Goal: Task Accomplishment & Management: Manage account settings

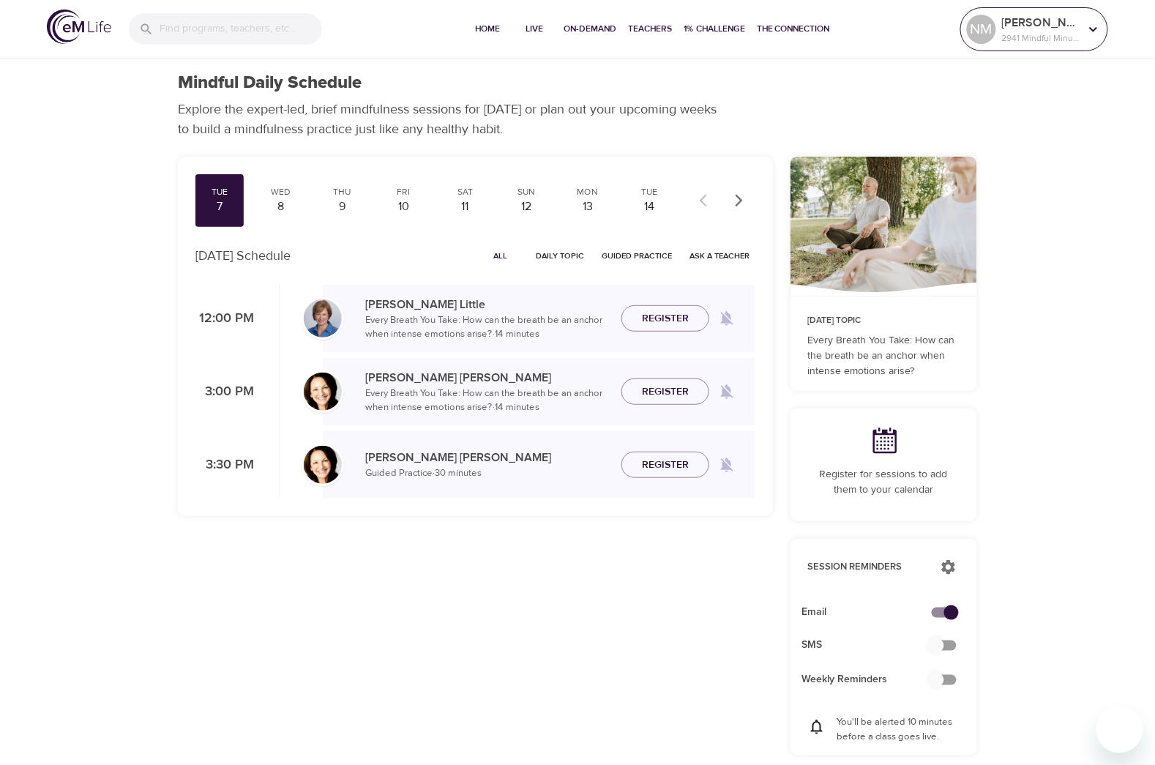
click at [1047, 37] on div "NM [PERSON_NAME] 2941 Mindful Minutes" at bounding box center [1034, 29] width 141 height 37
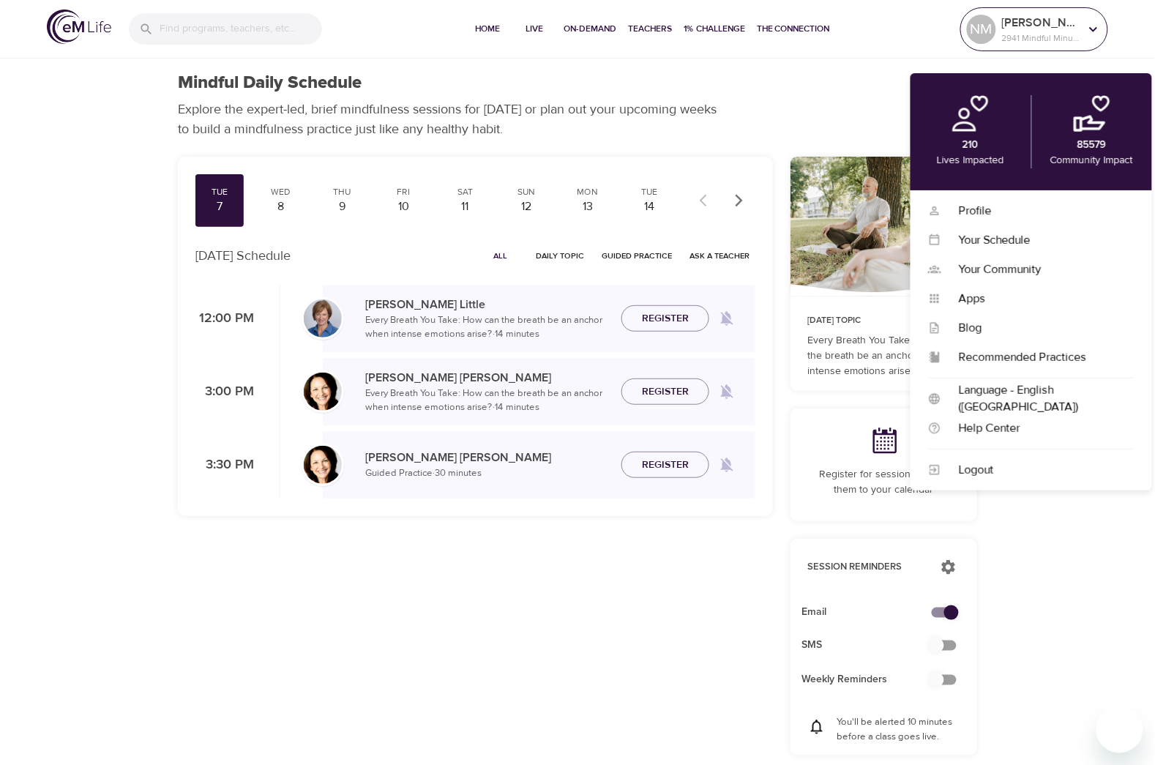
click at [1033, 31] on p "2941 Mindful Minutes" at bounding box center [1041, 37] width 78 height 13
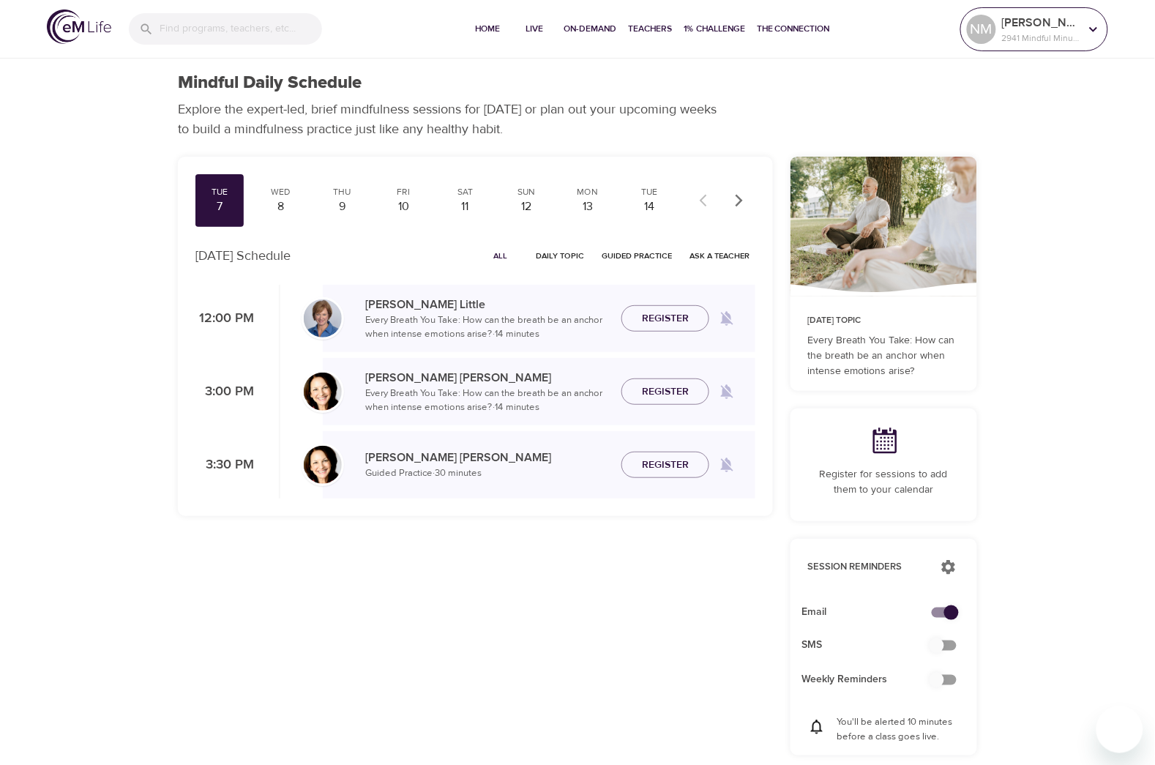
click at [1033, 34] on div "[PERSON_NAME] 2941 Mindful Minutes" at bounding box center [1040, 29] width 83 height 37
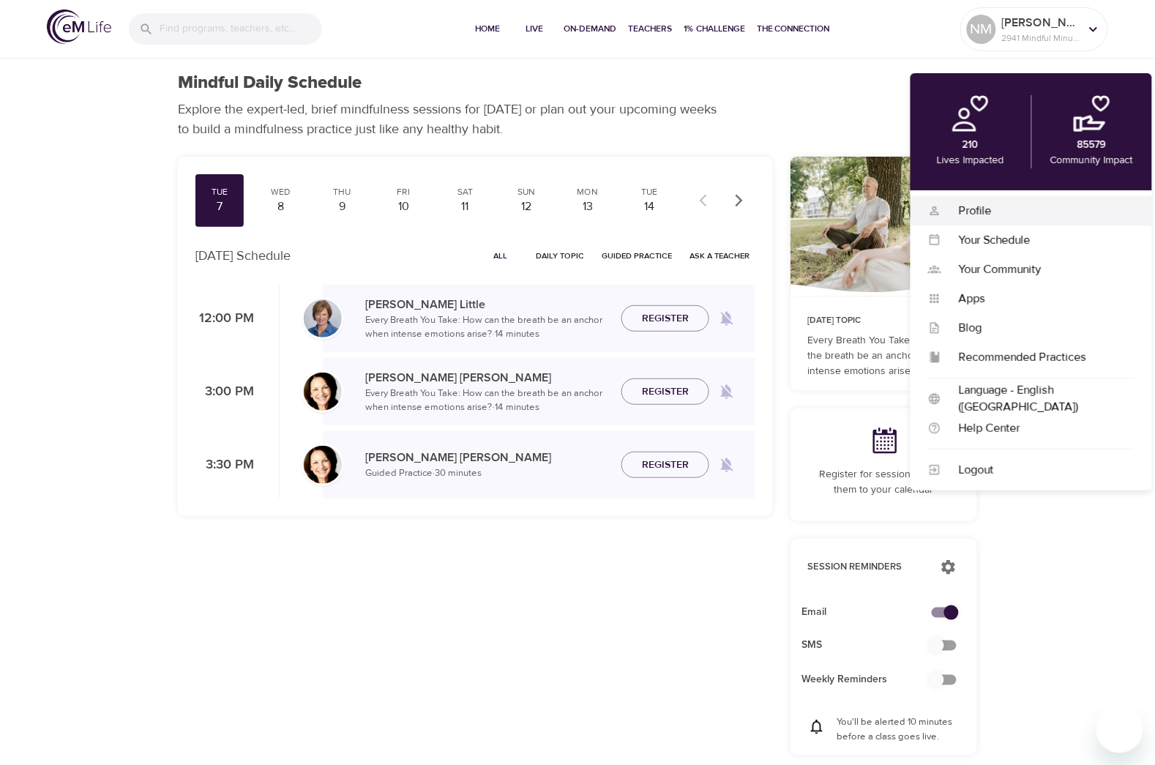
click at [961, 220] on div "Profile Profile" at bounding box center [1031, 210] width 242 height 29
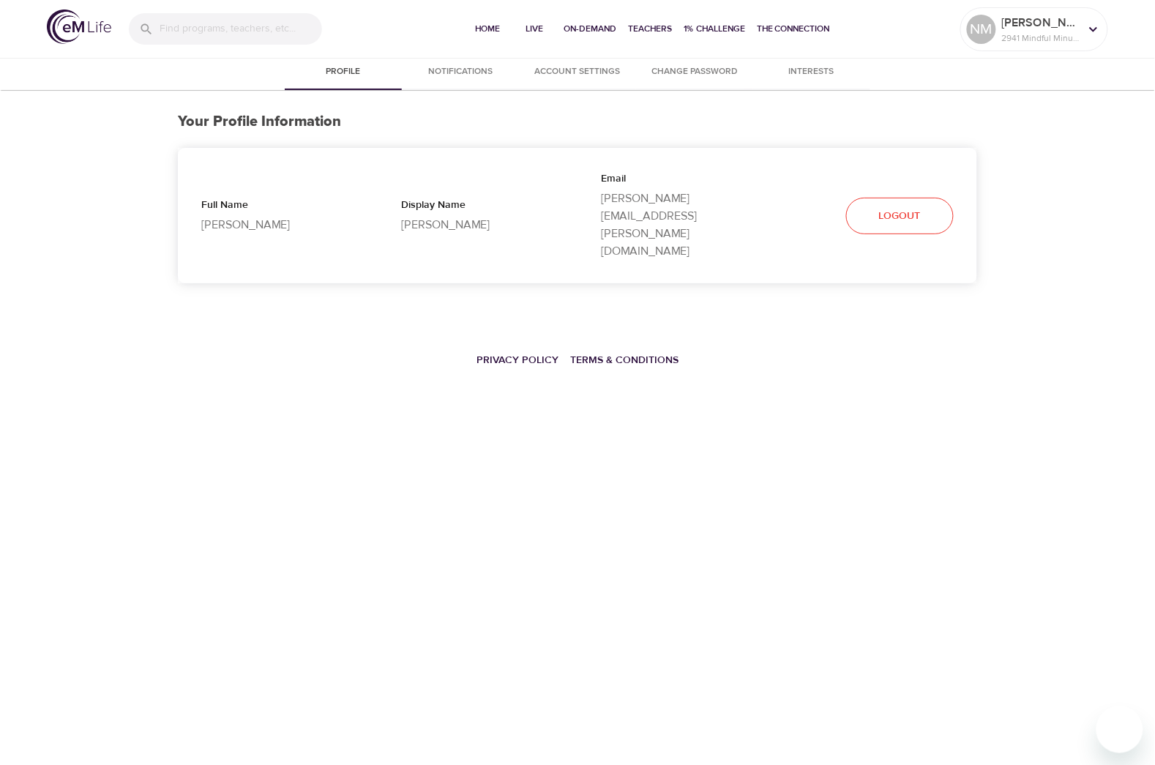
select select "10"
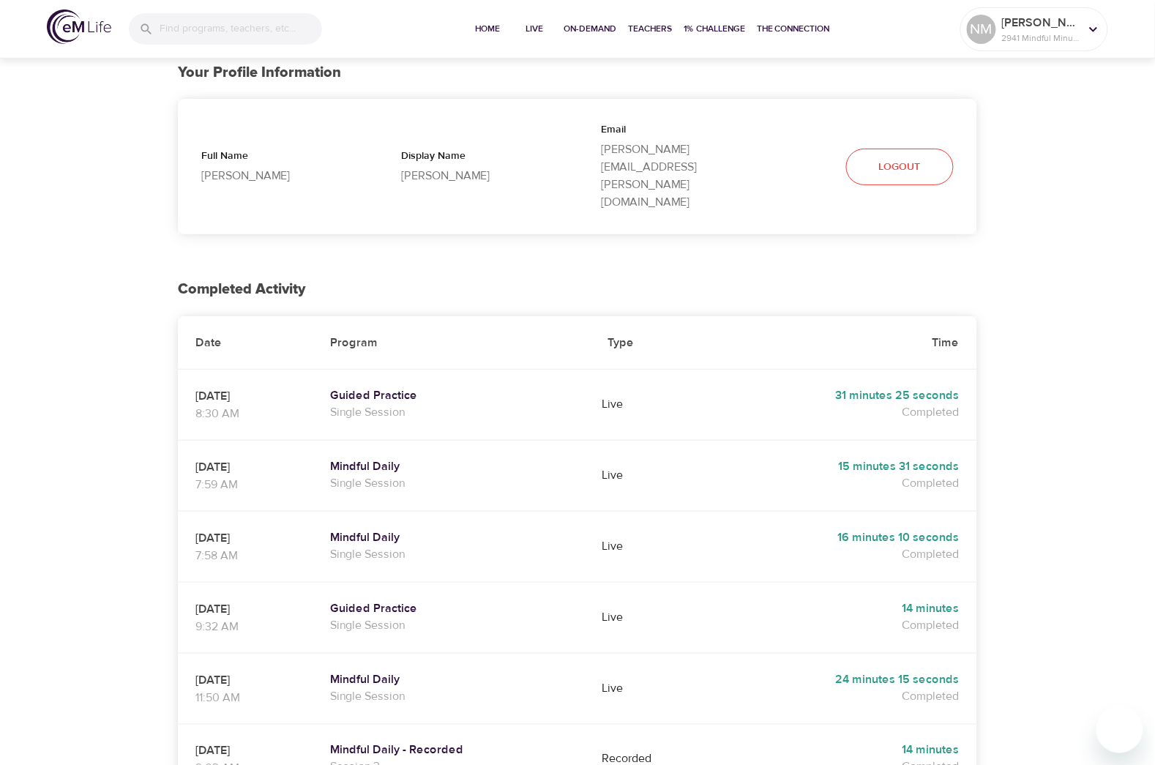
scroll to position [91, 0]
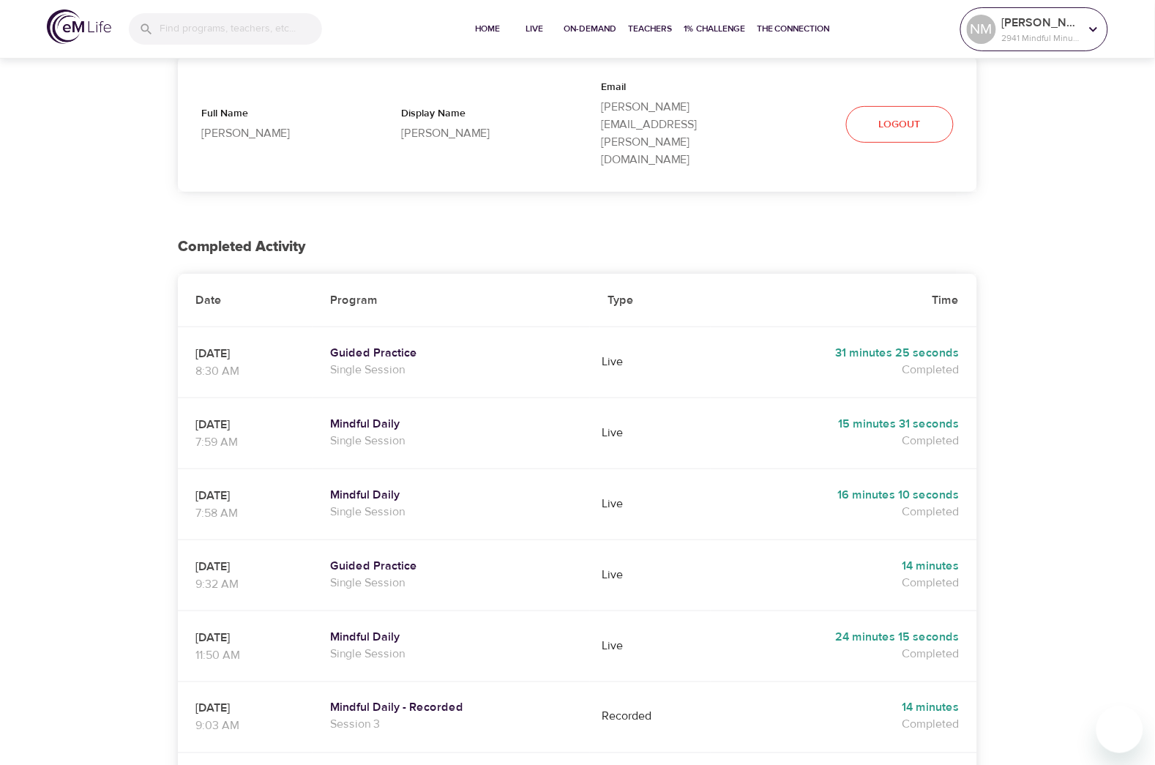
click at [1010, 31] on p "2941 Mindful Minutes" at bounding box center [1041, 37] width 78 height 13
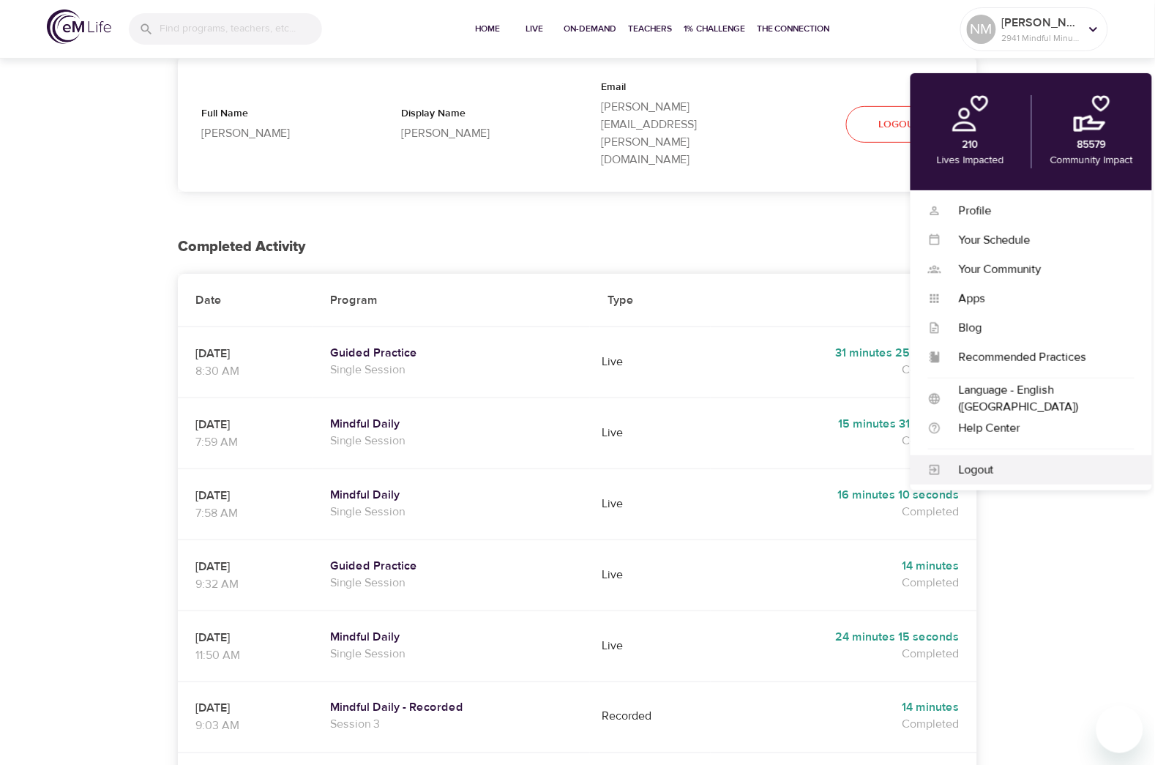
click at [973, 469] on div "Logout" at bounding box center [1037, 470] width 193 height 17
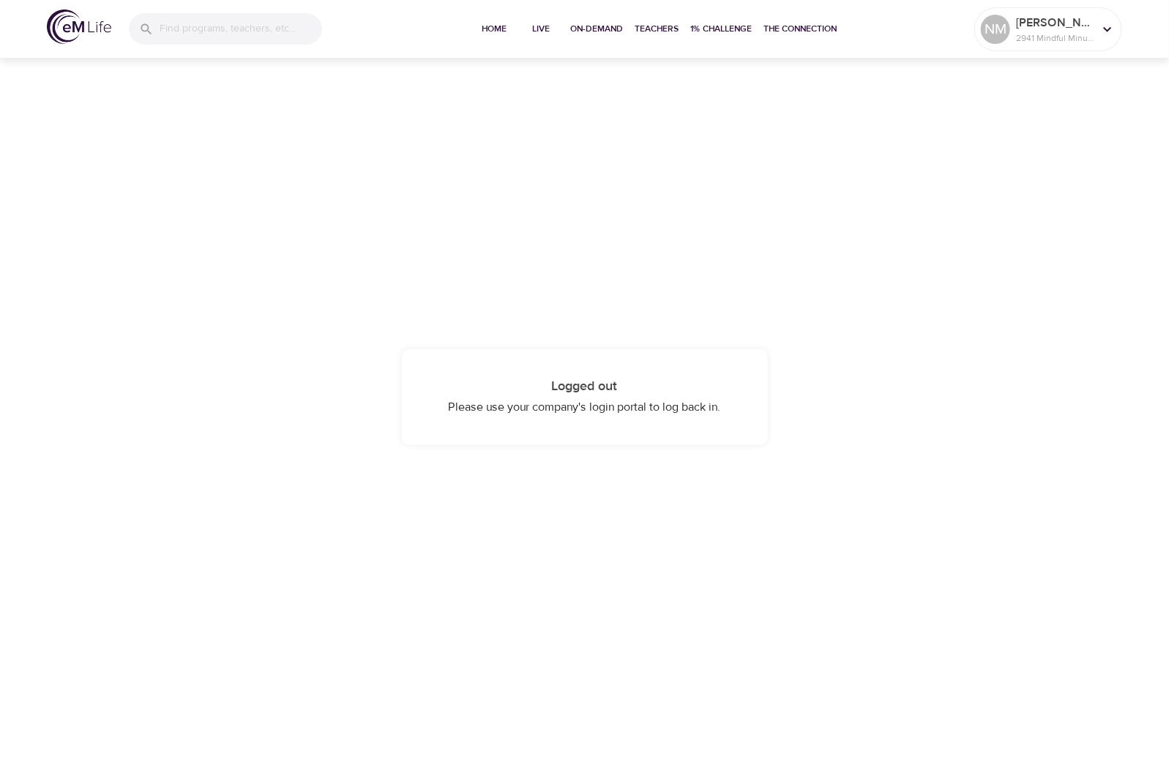
click at [678, 410] on span "Please use your company's login portal to log back in." at bounding box center [585, 407] width 272 height 15
click at [571, 381] on h4 "Logged out" at bounding box center [584, 386] width 307 height 16
click at [576, 433] on div "Logged out Please use your company's login portal to log back in." at bounding box center [585, 397] width 366 height 96
click at [487, 27] on span "Home" at bounding box center [494, 28] width 35 height 15
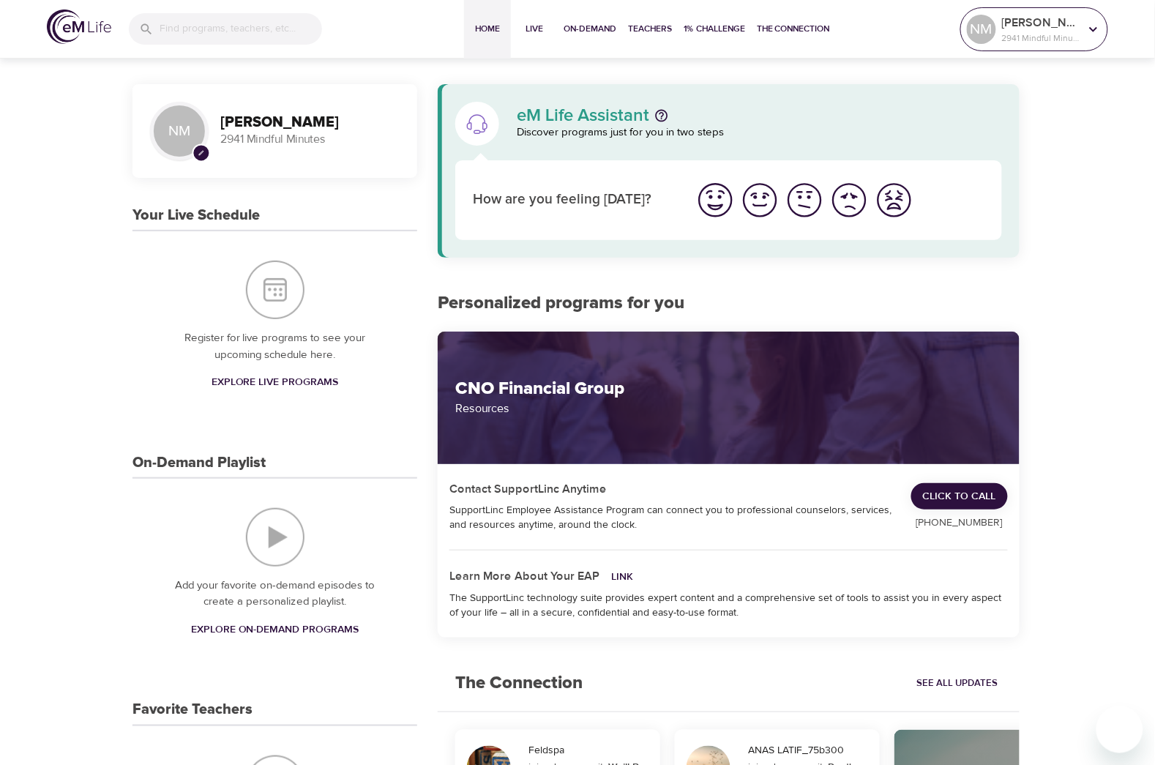
click at [1028, 31] on p "2941 Mindful Minutes" at bounding box center [1041, 37] width 78 height 13
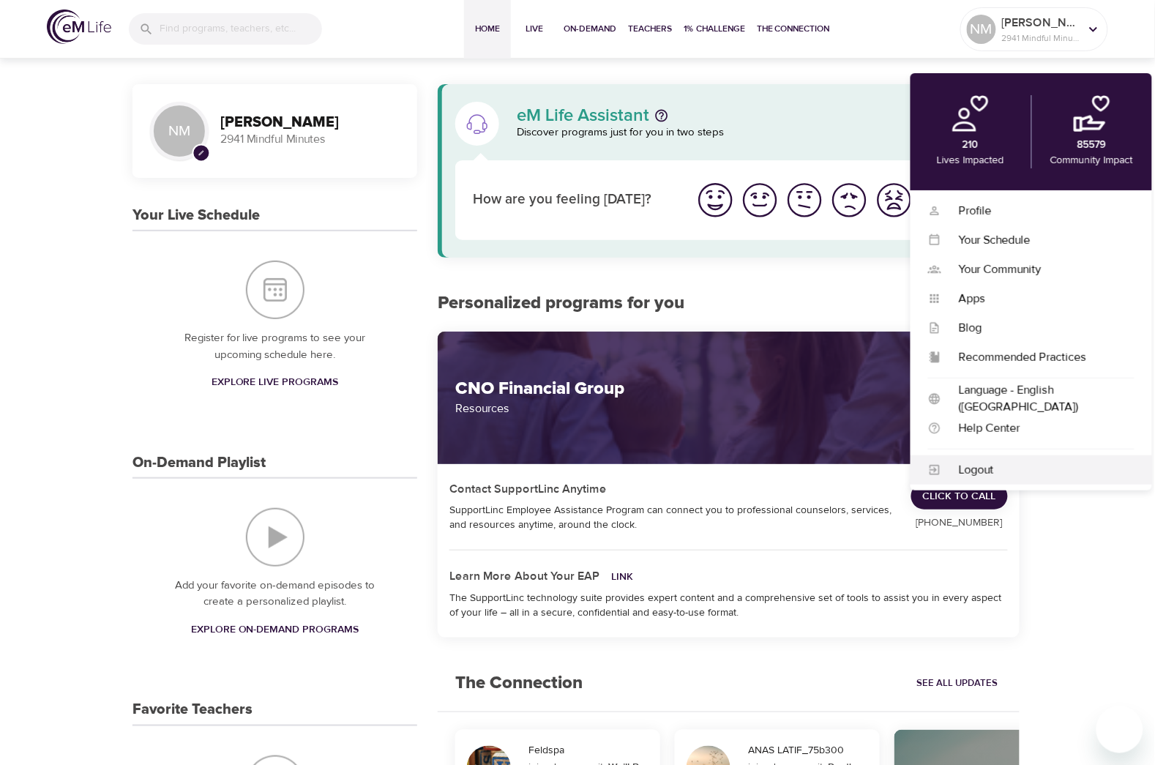
click at [960, 476] on div "Logout" at bounding box center [1037, 470] width 193 height 17
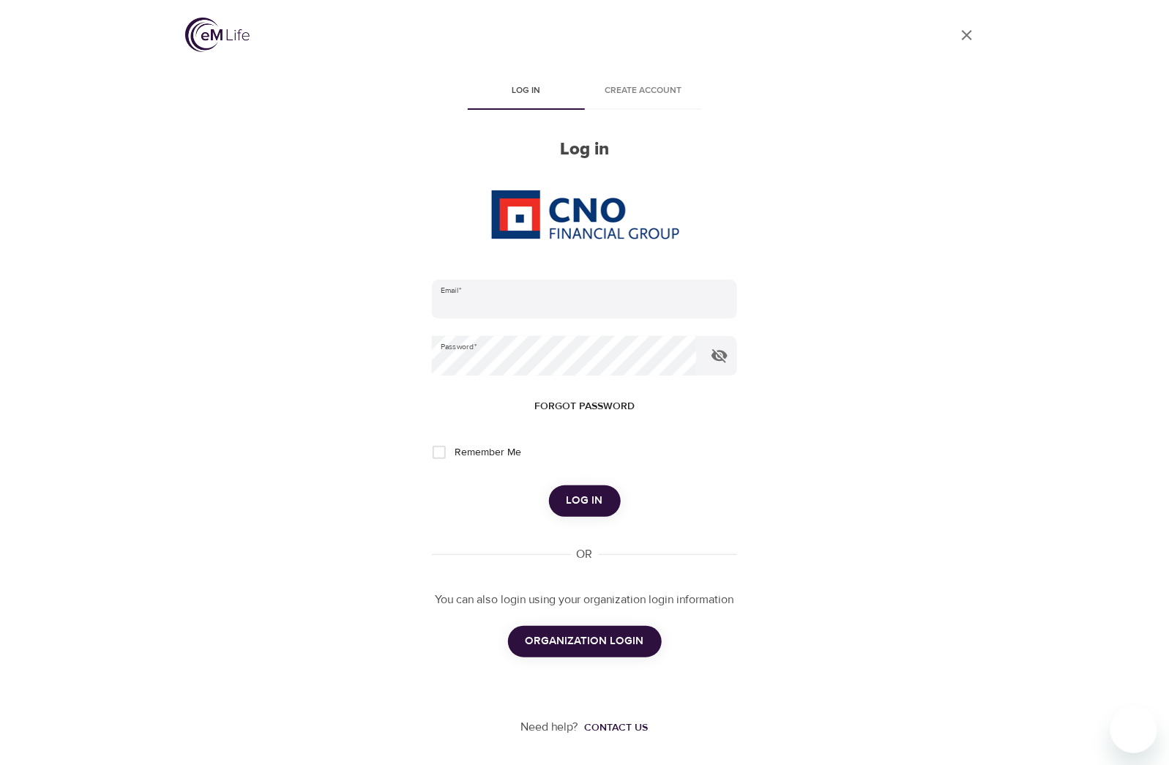
type input "[EMAIL_ADDRESS][DOMAIN_NAME]"
click at [582, 494] on span "Log in" at bounding box center [584, 500] width 37 height 19
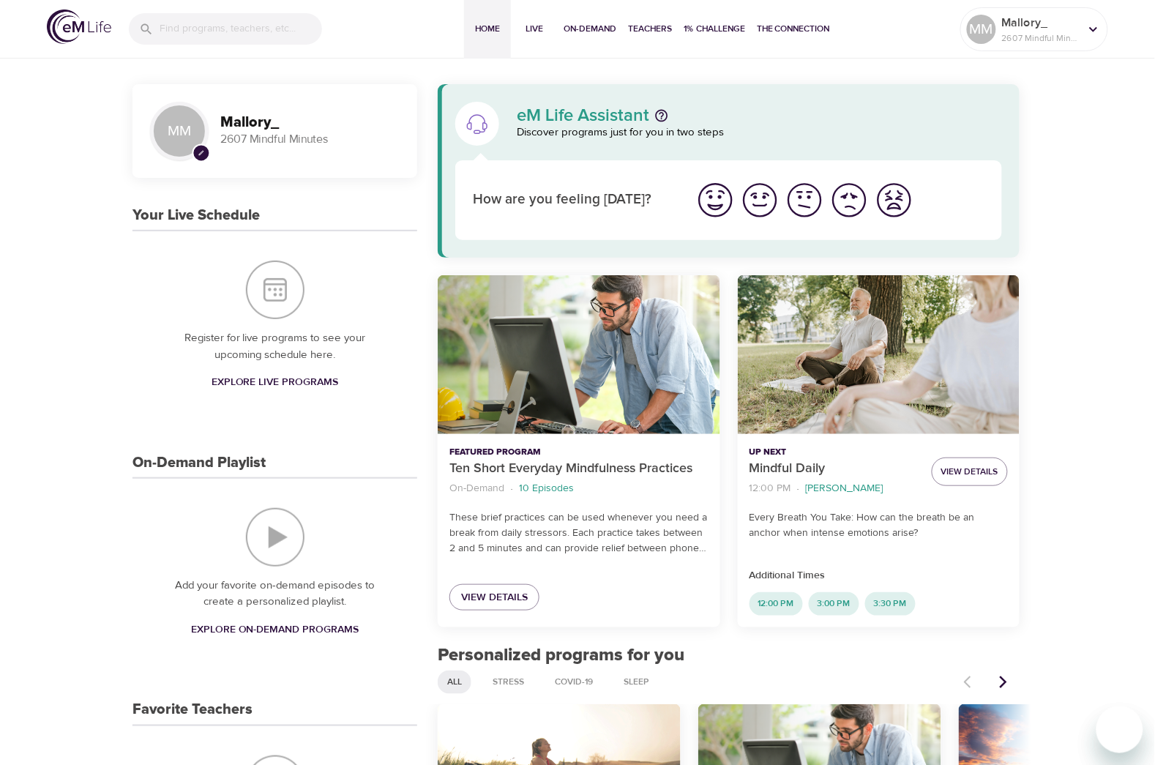
click at [633, 587] on div "View Details" at bounding box center [579, 597] width 282 height 59
